Goal: Transaction & Acquisition: Purchase product/service

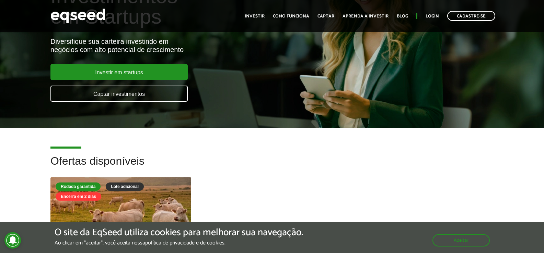
scroll to position [69, 0]
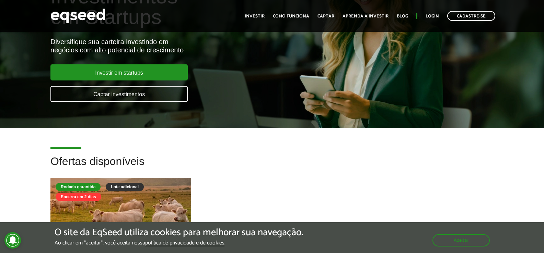
click at [318, 15] on ul "Início Investir Como funciona Captar Aprenda a investir Blog Login Cadastre-se" at bounding box center [369, 16] width 257 height 10
click at [324, 14] on link "Captar" at bounding box center [325, 16] width 17 height 4
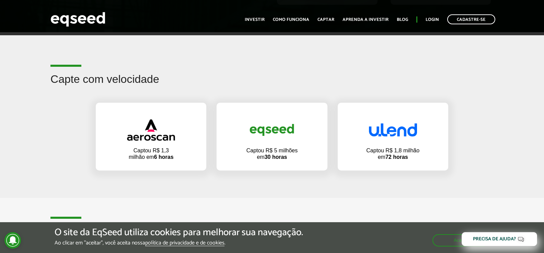
scroll to position [583, 0]
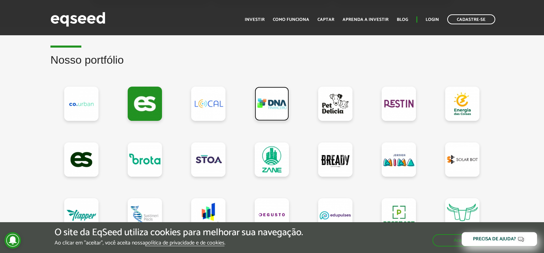
click at [273, 102] on link at bounding box center [271, 104] width 34 height 34
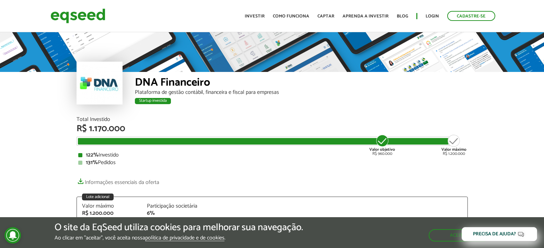
click at [100, 131] on div "R$ 1.170.000" at bounding box center [271, 128] width 391 height 9
click at [197, 124] on div "R$ 1.170.000" at bounding box center [271, 128] width 391 height 9
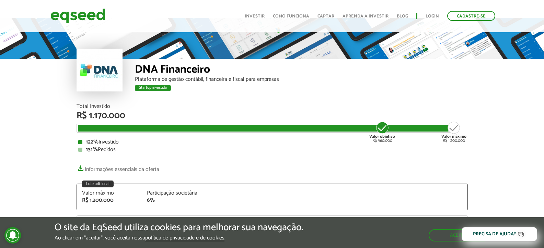
scroll to position [34, 0]
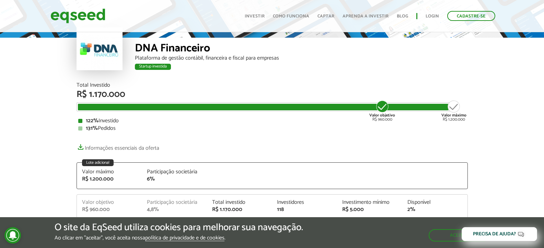
click at [150, 179] on div "6%" at bounding box center [174, 179] width 55 height 5
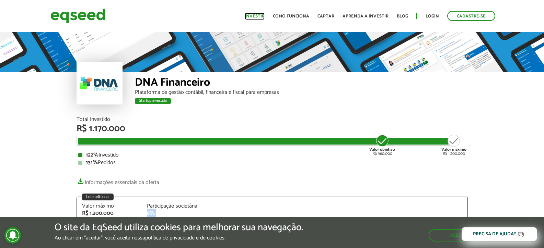
click at [252, 19] on link "Investir" at bounding box center [255, 16] width 20 height 4
